Goal: Transaction & Acquisition: Purchase product/service

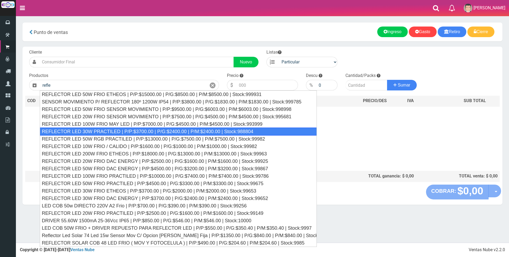
click at [197, 129] on div "REFLECTOR LED 30W PRACTILED | P/P:$3700.00 | P/G:$2400.00 | P/M:$2400.00 | Stoc…" at bounding box center [179, 132] width 278 height 8
type input "REFLECTOR LED 30W PRACTILED | P/P:$3700.00 | P/G:$2400.00 | P/M:$2400.00 | Stoc…"
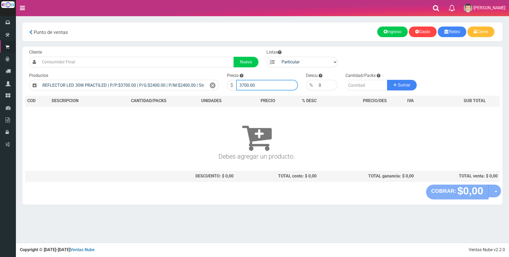
click at [263, 86] on input "3700.00" at bounding box center [267, 85] width 62 height 11
type input "3"
type input "11000"
click at [359, 83] on input "number" at bounding box center [367, 85] width 42 height 11
type input "1"
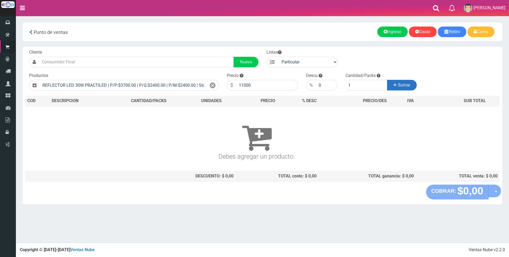
click at [394, 86] on icon at bounding box center [395, 85] width 3 height 8
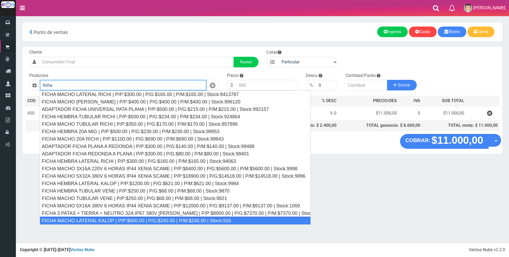
click at [140, 221] on div "FICHA MACHO LATERAL KALOP | P/P:$500.00 | P/G:$240.00 | P/M:$240.00 | Stock:916" at bounding box center [175, 221] width 271 height 8
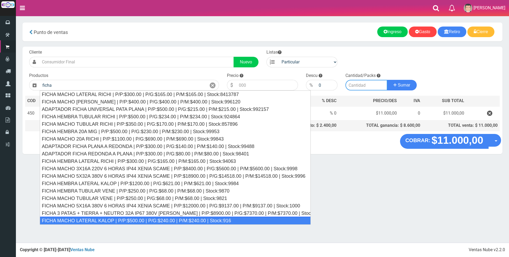
type input "FICHA MACHO LATERAL KALOP | P/P:$500.00 | P/G:$240.00 | P/M:$240.00 | Stock:916"
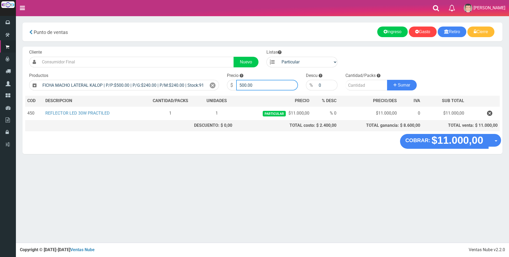
click at [261, 85] on input "500.00" at bounding box center [267, 85] width 62 height 11
type input "5"
type input "3000"
click at [358, 86] on input "number" at bounding box center [367, 85] width 42 height 11
type input "1"
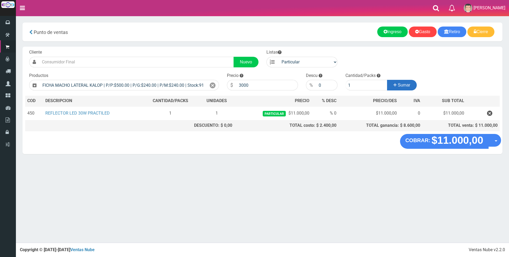
click at [409, 86] on span "Sumar" at bounding box center [404, 85] width 12 height 5
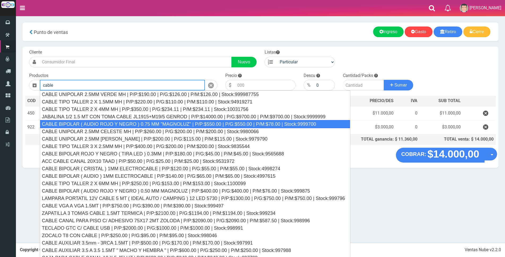
click at [180, 126] on div "CABLE BIPOLAR ( AUDIO ROJO Y NEGRO ) 0.75 MM "MAGNOLUZ" | P/P:$550.00 | P/G:$55…" at bounding box center [195, 124] width 310 height 8
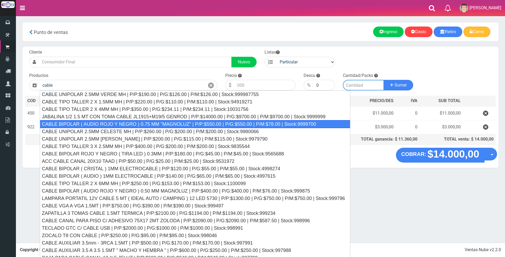
type input "CABLE BIPOLAR ( AUDIO ROJO Y NEGRO ) 0.75 MM "MAGNOLUZ" | P/P:$550.00 | P/G:$55…"
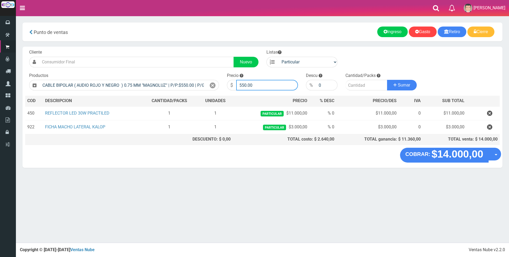
click at [272, 87] on input "550.00" at bounding box center [267, 85] width 62 height 11
type input "5"
type input "900"
click at [353, 82] on input "number" at bounding box center [367, 85] width 42 height 11
type input "3"
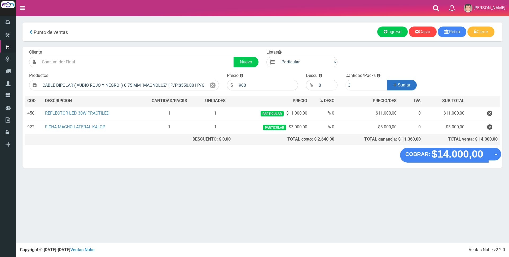
click at [401, 88] on button "Sumar" at bounding box center [402, 85] width 30 height 11
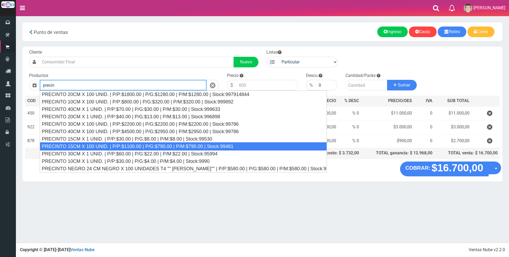
click at [167, 145] on div "PRECINTO 15CM X 100 UNID. | P/P:$1100.00 | P/G:$790.00 | P/M:$790.00 | Stock:99…" at bounding box center [183, 146] width 287 height 8
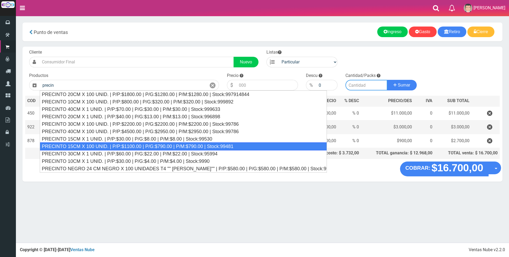
type input "PRECINTO 15CM X 100 UNID. | P/P:$1100.00 | P/G:$790.00 | P/M:$790.00 | Stock:99…"
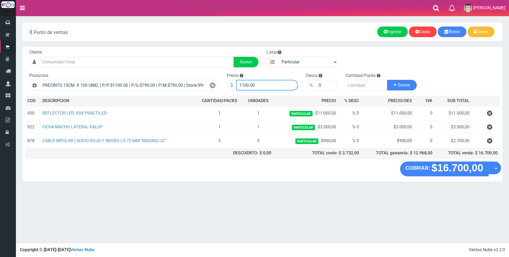
click at [261, 85] on input "1100.00" at bounding box center [267, 85] width 62 height 11
type input "1"
type input "6000"
click at [352, 84] on input "number" at bounding box center [367, 85] width 42 height 11
type input "1"
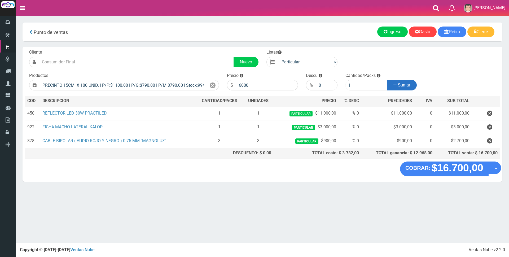
click at [411, 85] on button "Sumar" at bounding box center [402, 85] width 30 height 11
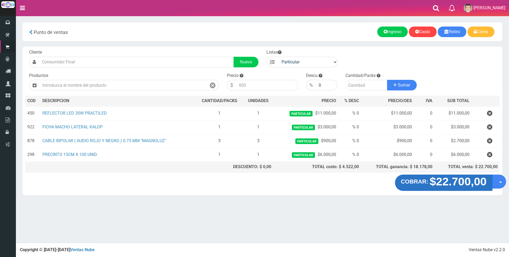
click at [453, 185] on strong "$22.700,00" at bounding box center [458, 181] width 57 height 12
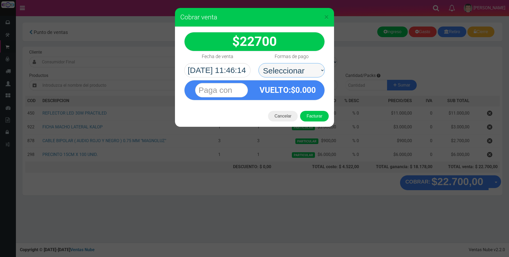
click at [310, 70] on select "Seleccionar Efectivo Tarjeta de Crédito Depósito Débito" at bounding box center [292, 70] width 66 height 14
select select "Tarjeta de Crédito"
click at [259, 63] on select "Seleccionar Efectivo Tarjeta de Crédito Depósito Débito" at bounding box center [292, 70] width 66 height 14
click at [237, 86] on input "text" at bounding box center [221, 90] width 53 height 14
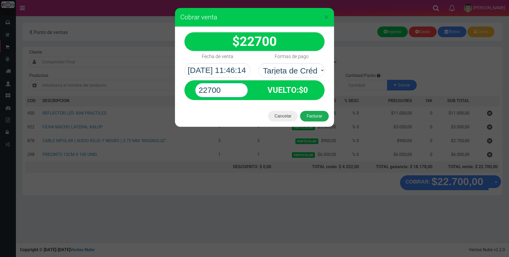
type input "22700"
click at [307, 116] on button "Facturar" at bounding box center [314, 116] width 29 height 11
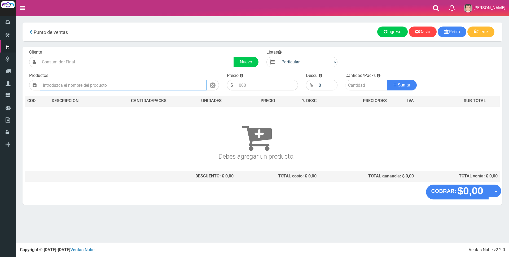
click at [115, 86] on input "text" at bounding box center [123, 85] width 167 height 11
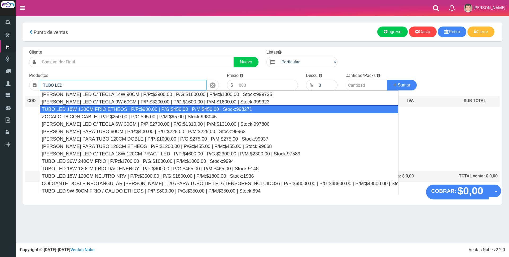
click at [170, 107] on div "TUBO LED 18W 120CM FRIO ETHEOS | P/P:$900.00 | P/G:$450.00 | P/M:$450.00 | Stoc…" at bounding box center [219, 109] width 359 height 8
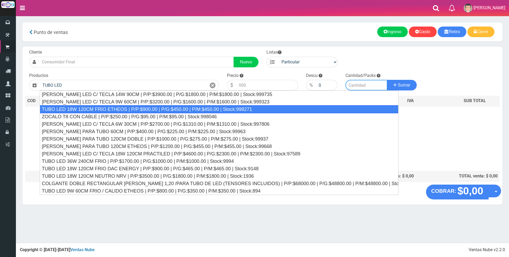
type input "TUBO LED 18W 120CM FRIO ETHEOS | P/P:$900.00 | P/G:$450.00 | P/M:$450.00 | Stoc…"
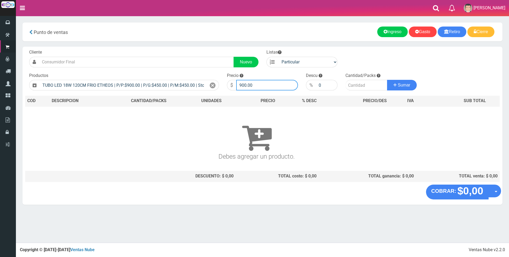
click at [262, 83] on input "900.00" at bounding box center [267, 85] width 62 height 11
type input "9"
type input "3400"
click at [366, 83] on input "number" at bounding box center [367, 85] width 42 height 11
type input "2"
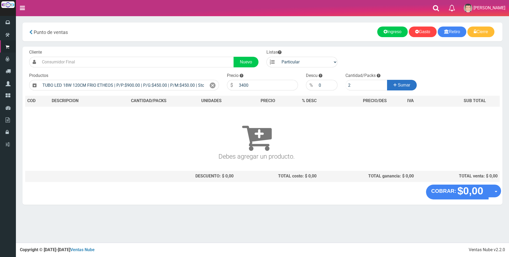
click at [392, 84] on button "Sumar" at bounding box center [402, 85] width 30 height 11
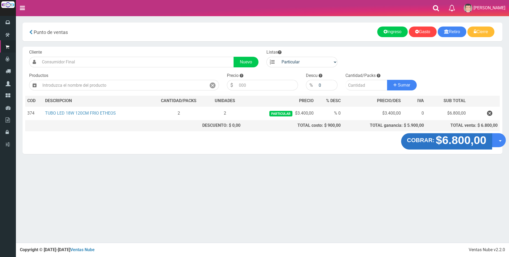
click at [452, 143] on strong "$6.800,00" at bounding box center [461, 140] width 51 height 12
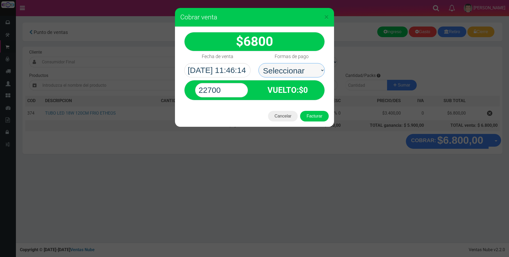
click at [309, 69] on select "Seleccionar Efectivo Tarjeta de Crédito Depósito Débito" at bounding box center [292, 70] width 66 height 14
select select "Efectivo"
click at [259, 63] on select "Seleccionar Efectivo Tarjeta de Crédito Depósito Débito" at bounding box center [292, 70] width 66 height 14
click at [242, 91] on input "22700" at bounding box center [221, 90] width 53 height 14
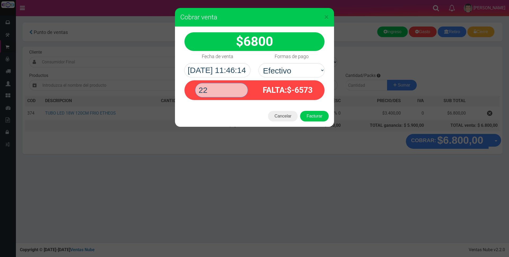
type input "2"
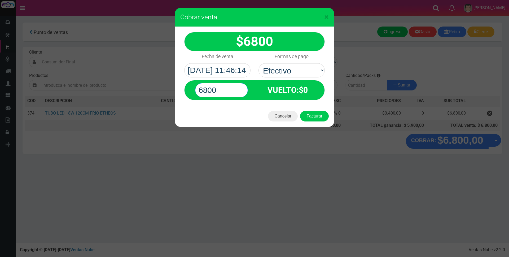
type input "6800"
drag, startPoint x: 310, startPoint y: 110, endPoint x: 310, endPoint y: 117, distance: 6.9
click at [310, 112] on div "Cancelar Facturar" at bounding box center [254, 116] width 159 height 21
click at [310, 117] on button "Facturar" at bounding box center [314, 116] width 29 height 11
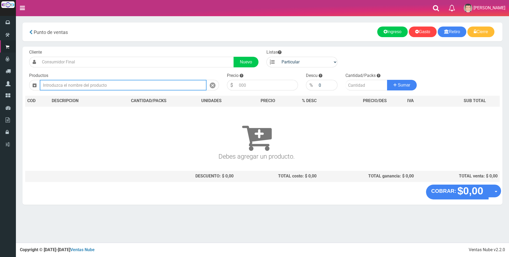
click at [105, 86] on input "text" at bounding box center [123, 85] width 167 height 11
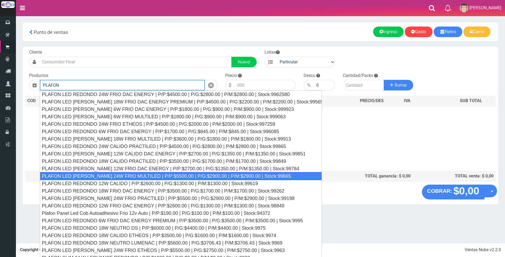
click at [214, 176] on div "PLAFON LED CUADRADO 24W FRIO MULTILED | P/P:$5500.00 | P/G:$2900.00 | P/M:$2900…" at bounding box center [181, 176] width 282 height 8
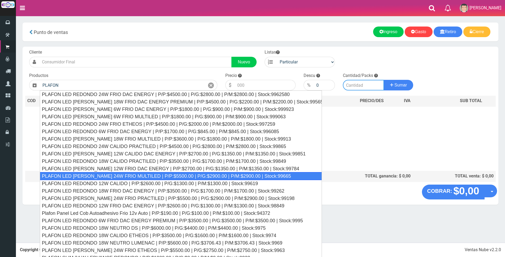
type input "PLAFON LED CUADRADO 24W FRIO MULTILED | P/P:$5500.00 | P/G:$2900.00 | P/M:$2900…"
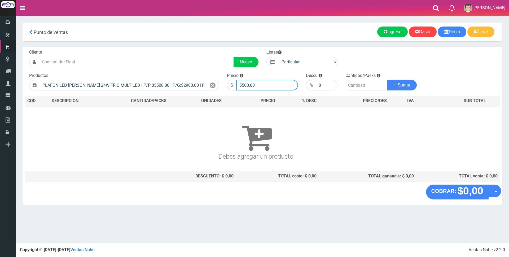
click at [263, 90] on input "5500.00" at bounding box center [267, 85] width 62 height 11
type input "5"
type input "14000"
click at [365, 85] on input "number" at bounding box center [367, 85] width 42 height 11
type input "1"
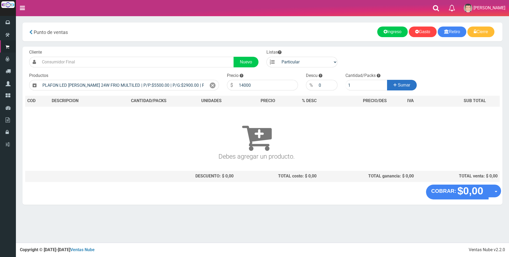
click at [410, 84] on span "Sumar" at bounding box center [404, 85] width 12 height 5
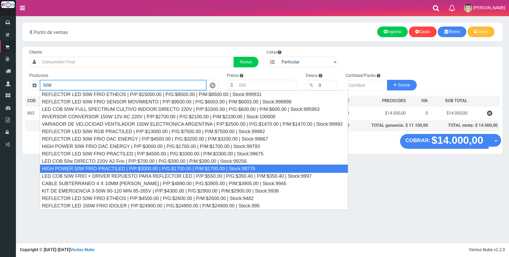
click at [152, 166] on div "HIGH POWER 50W FRIO PRACTILED | P/P:$3000.00 | P/G:$1700.00 | P/M:$1700.00 | St…" at bounding box center [194, 169] width 309 height 8
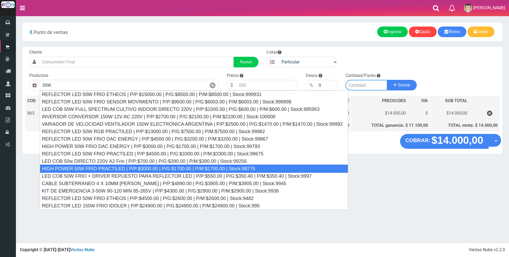
type input "HIGH POWER 50W FRIO PRACTILED | P/P:$3000.00 | P/G:$1700.00 | P/M:$1700.00 | St…"
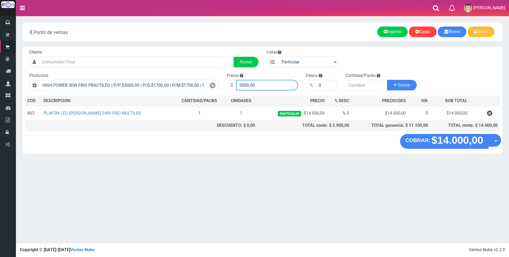
click at [258, 86] on input "3000.00" at bounding box center [267, 85] width 62 height 11
type input "3"
type input "8500"
click at [358, 87] on input "number" at bounding box center [367, 85] width 42 height 11
type input "1"
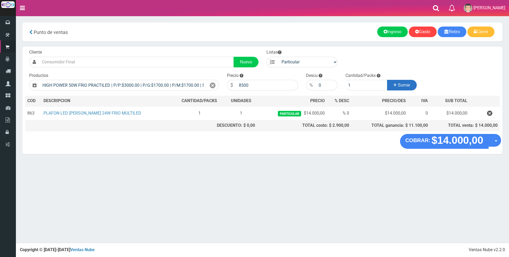
click at [392, 82] on button "Sumar" at bounding box center [402, 85] width 30 height 11
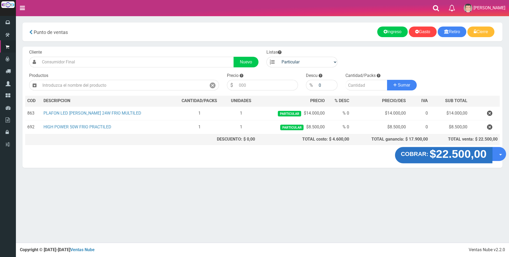
click at [439, 153] on strong "$22.500,00" at bounding box center [458, 154] width 57 height 12
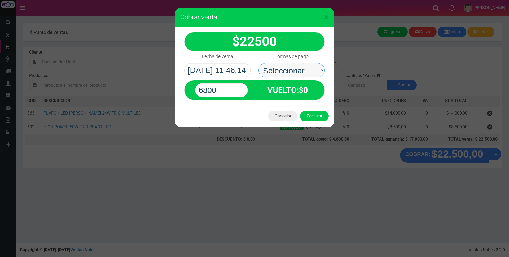
drag, startPoint x: 294, startPoint y: 69, endPoint x: 294, endPoint y: 76, distance: 7.4
click at [294, 69] on select "Seleccionar Efectivo Tarjeta de Crédito Depósito Débito" at bounding box center [292, 70] width 66 height 14
select select "Tarjeta de Crédito"
click at [259, 63] on select "Seleccionar Efectivo Tarjeta de Crédito Depósito Débito" at bounding box center [292, 70] width 66 height 14
click at [234, 89] on input "6800" at bounding box center [221, 90] width 53 height 14
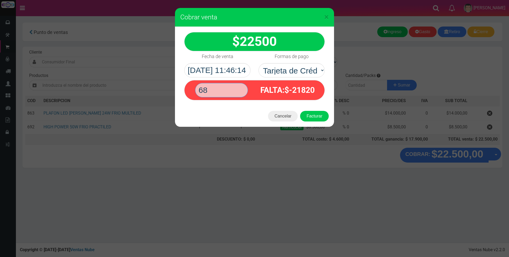
type input "6"
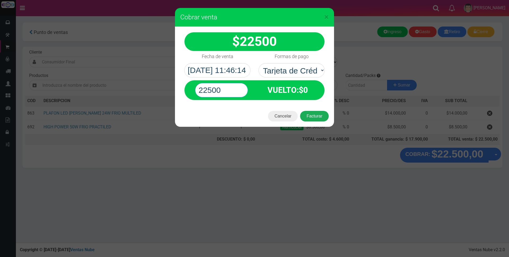
type input "22500"
click at [325, 119] on button "Facturar" at bounding box center [314, 116] width 29 height 11
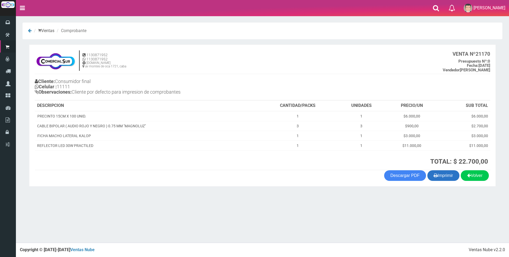
click at [444, 177] on button "Imprimir" at bounding box center [444, 175] width 32 height 11
click at [449, 174] on button "Imprimir" at bounding box center [444, 175] width 32 height 11
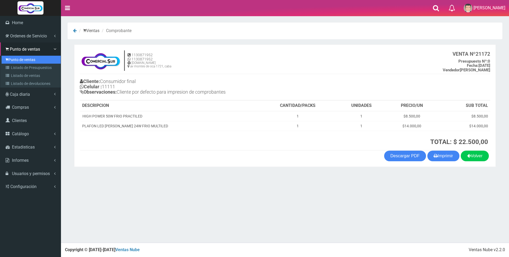
click at [17, 60] on link "Punto de ventas" at bounding box center [31, 60] width 59 height 8
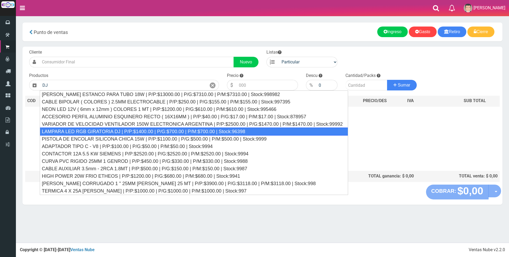
click at [158, 132] on div "LAMPARA LED RGB GIRATORIA DJ | P/P:$1400.00 | P/G:$700.00 | P/M:$700.00 | Stock…" at bounding box center [194, 132] width 309 height 8
type input "LAMPARA LED RGB GIRATORIA DJ | P/P:$1400.00 | P/G:$700.00 | P/M:$700.00 | Stock…"
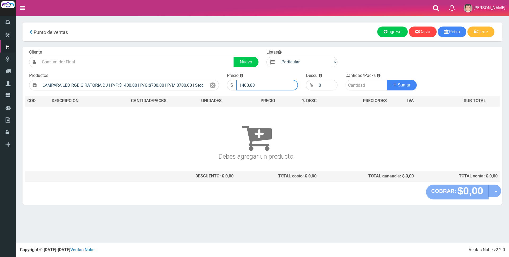
click at [271, 84] on input "1400.00" at bounding box center [267, 85] width 62 height 11
type input "1"
type input "5000"
click at [365, 83] on input "number" at bounding box center [367, 85] width 42 height 11
type input "1"
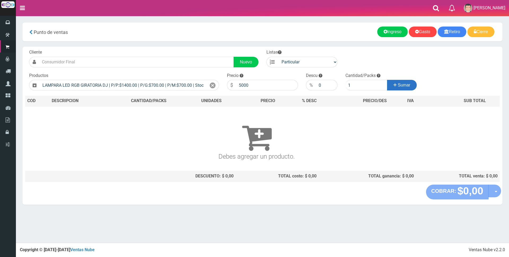
click at [406, 86] on span "Sumar" at bounding box center [404, 85] width 12 height 5
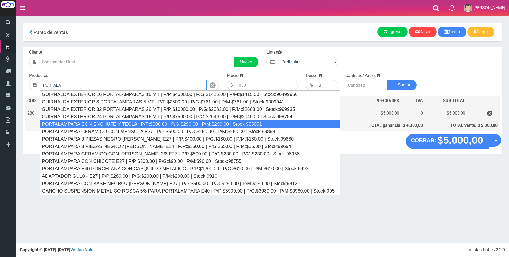
drag, startPoint x: 233, startPoint y: 122, endPoint x: 243, endPoint y: 111, distance: 15.4
click at [233, 122] on div "PORTALAMPARA CON ENCHUFE Y TECLA | P/P:$600.00 | P/G:$290.00 | P/M:$290.00 | St…" at bounding box center [190, 124] width 301 height 8
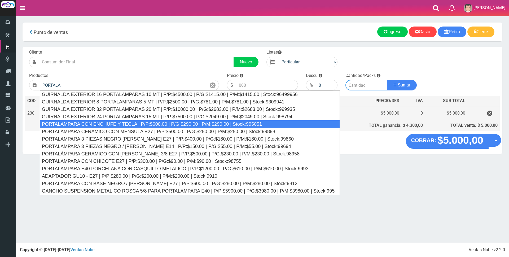
type input "PORTALAMPARA CON ENCHUFE Y TECLA | P/P:$600.00 | P/G:$290.00 | P/M:$290.00 | St…"
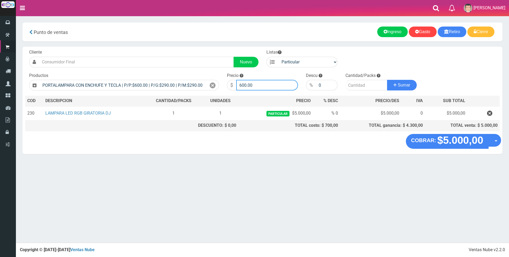
click at [261, 85] on input "600.00" at bounding box center [267, 85] width 62 height 11
type input "6"
type input "2500"
click at [364, 85] on input "number" at bounding box center [367, 85] width 42 height 11
type input "1"
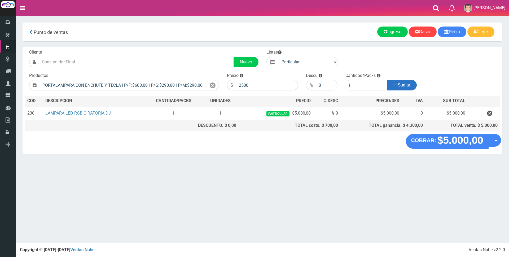
click at [405, 87] on span "Sumar" at bounding box center [404, 85] width 12 height 5
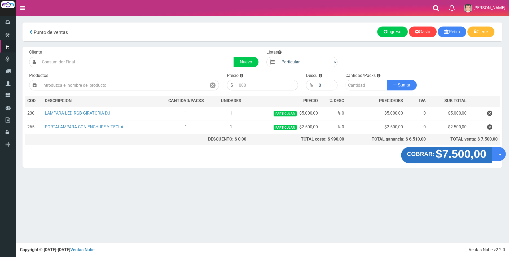
click at [449, 156] on strong "$7.500,00" at bounding box center [461, 154] width 51 height 12
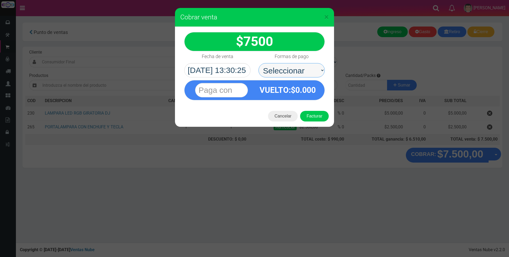
click at [294, 68] on select "Seleccionar Efectivo Tarjeta de Crédito Depósito Débito" at bounding box center [292, 70] width 66 height 14
select select "Tarjeta de Crédito"
click at [259, 63] on select "Seleccionar Efectivo Tarjeta de Crédito Depósito Débito" at bounding box center [292, 70] width 66 height 14
click at [238, 88] on input "text" at bounding box center [221, 90] width 53 height 14
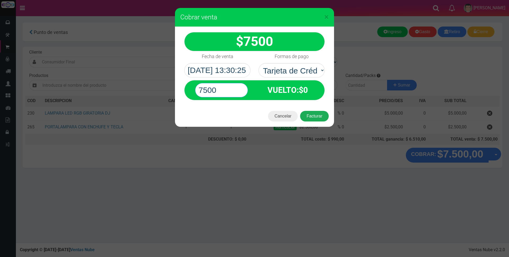
type input "7500"
click at [319, 117] on button "Facturar" at bounding box center [314, 116] width 29 height 11
